Goal: Task Accomplishment & Management: Manage account settings

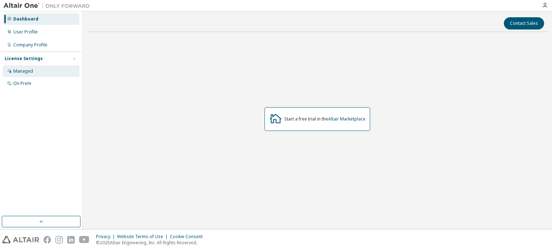
click at [46, 69] on div "Managed" at bounding box center [41, 70] width 77 height 11
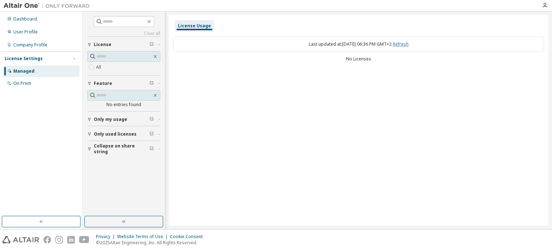
click at [409, 43] on link "Refresh" at bounding box center [401, 44] width 16 height 6
click at [116, 119] on span "Only my usage" at bounding box center [110, 119] width 33 height 6
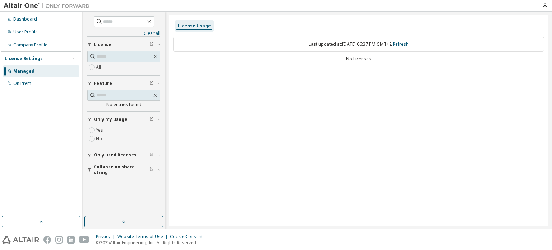
click at [116, 119] on span "Only my usage" at bounding box center [110, 119] width 33 height 6
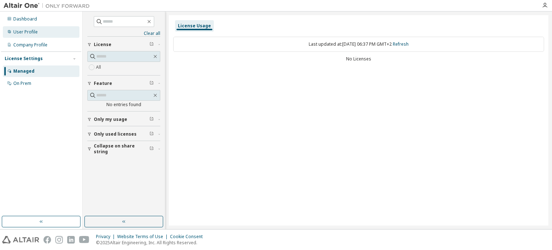
click at [36, 33] on div "User Profile" at bounding box center [25, 32] width 24 height 6
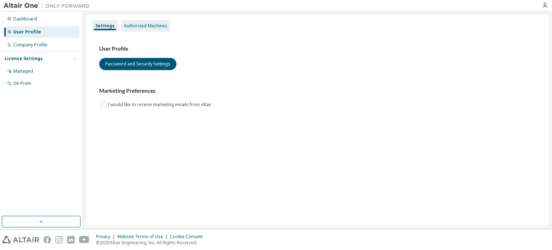
click at [149, 28] on div "Authorized Machines" at bounding box center [145, 26] width 43 height 6
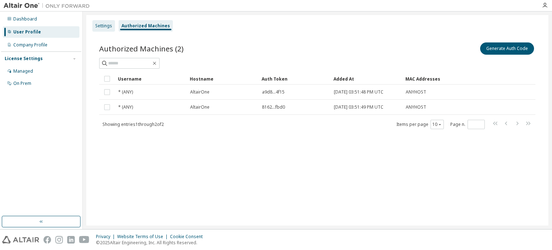
click at [104, 29] on div "Settings" at bounding box center [103, 25] width 23 height 11
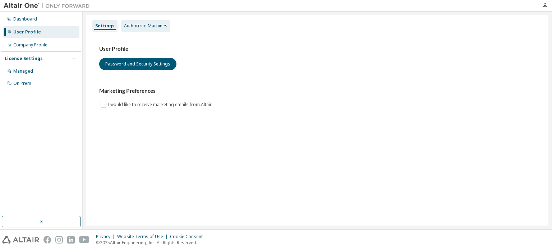
click at [138, 27] on div "Authorized Machines" at bounding box center [145, 26] width 43 height 6
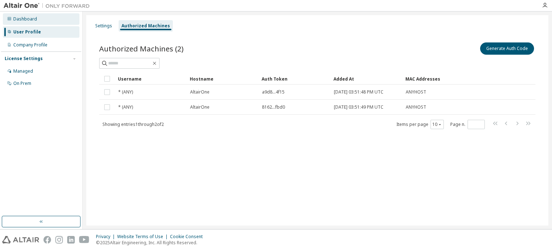
click at [49, 22] on div "Dashboard" at bounding box center [41, 18] width 77 height 11
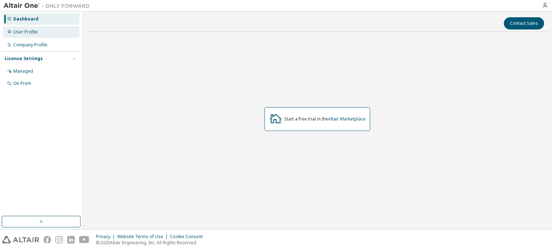
click at [48, 29] on div "User Profile" at bounding box center [41, 31] width 77 height 11
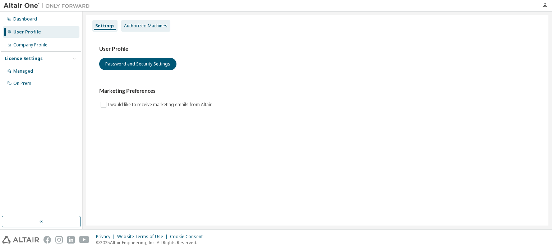
click at [153, 24] on div "Authorized Machines" at bounding box center [145, 26] width 43 height 6
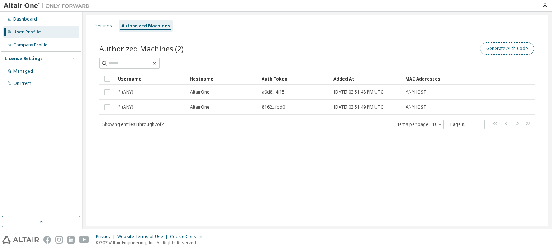
click at [520, 46] on button "Generate Auth Code" at bounding box center [507, 48] width 54 height 12
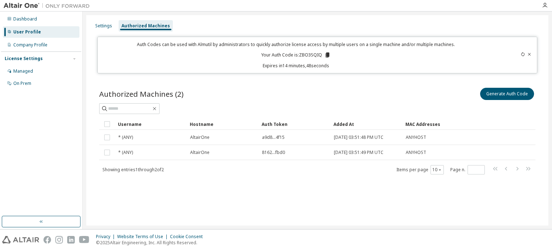
click at [530, 52] on icon at bounding box center [529, 54] width 4 height 4
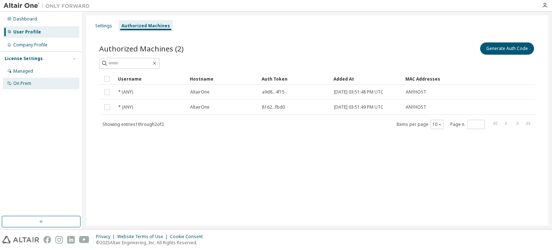
click at [46, 80] on div "On Prem" at bounding box center [41, 83] width 77 height 11
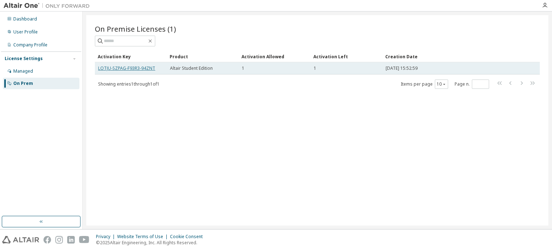
click at [146, 69] on link "LOTJU-SZPAG-F93R3-94ZNT" at bounding box center [126, 68] width 57 height 6
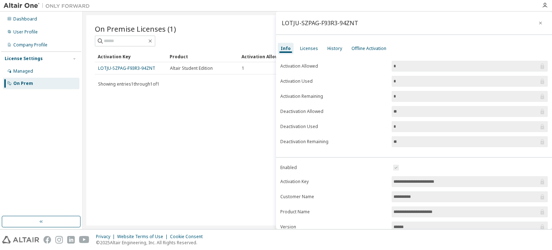
click at [404, 141] on input "**" at bounding box center [466, 141] width 145 height 7
click at [309, 50] on div "Licenses" at bounding box center [309, 49] width 18 height 6
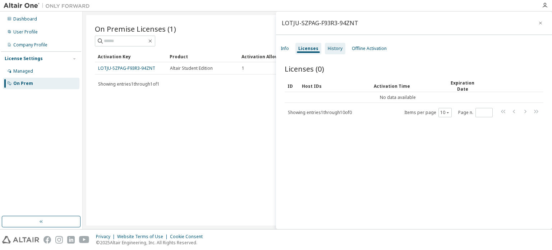
click at [335, 48] on div "History" at bounding box center [335, 49] width 15 height 6
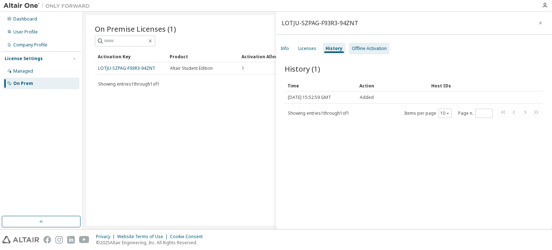
click at [365, 48] on div "Offline Activation" at bounding box center [369, 49] width 35 height 6
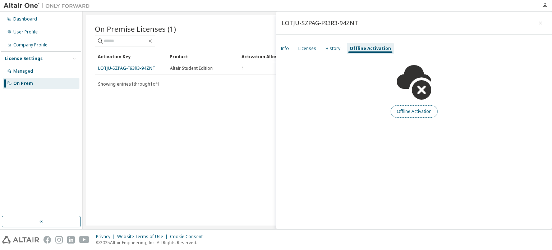
click at [406, 112] on button "Offline Activation" at bounding box center [414, 111] width 47 height 12
click at [283, 51] on div "Info" at bounding box center [285, 49] width 8 height 6
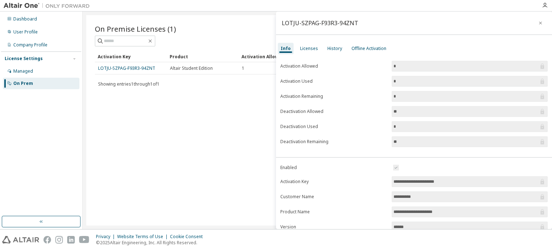
click at [204, 119] on div "On Premise Licenses (1) Clear Load Save Save As Field Operator Value Select fil…" at bounding box center [317, 120] width 462 height 210
click at [205, 91] on div "On Premise Licenses (1) Clear Load Save Save As Field Operator Value Select fil…" at bounding box center [317, 120] width 462 height 210
click at [539, 21] on icon "button" at bounding box center [540, 23] width 5 height 6
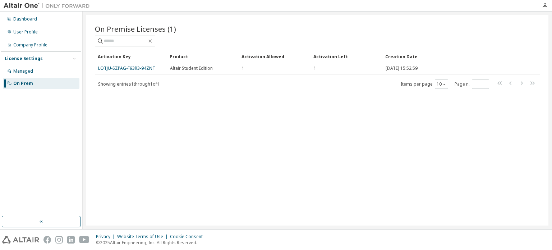
click at [28, 7] on img at bounding box center [49, 5] width 90 height 7
click at [28, 3] on img at bounding box center [49, 5] width 90 height 7
click at [73, 219] on button "button" at bounding box center [41, 221] width 79 height 11
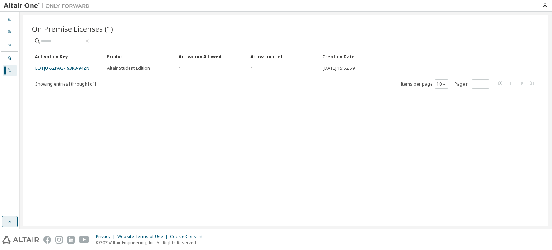
click at [11, 219] on icon "button" at bounding box center [10, 221] width 6 height 6
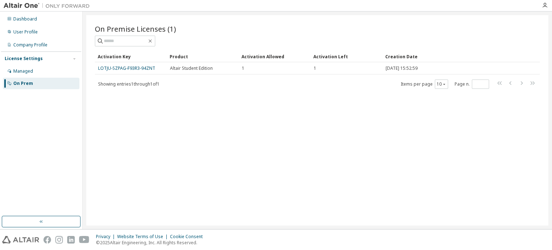
click at [26, 241] on img at bounding box center [20, 240] width 37 height 8
